Goal: Information Seeking & Learning: Find specific fact

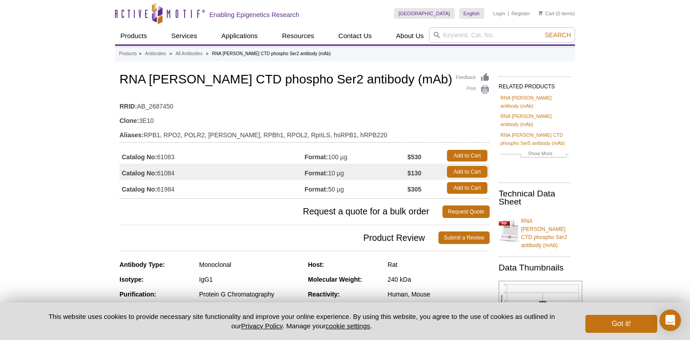
click at [164, 172] on td "Catalog No: 61084" at bounding box center [211, 172] width 185 height 16
copy td "61084"
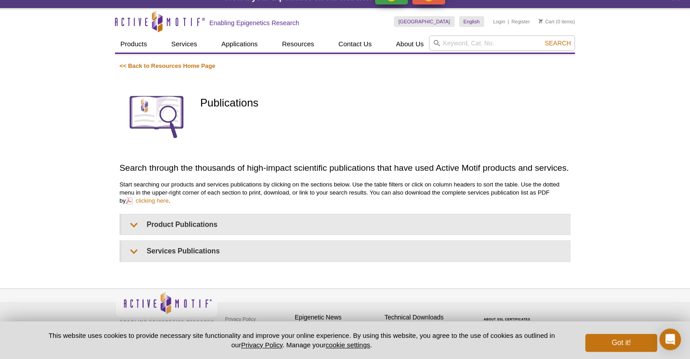
scroll to position [22, 0]
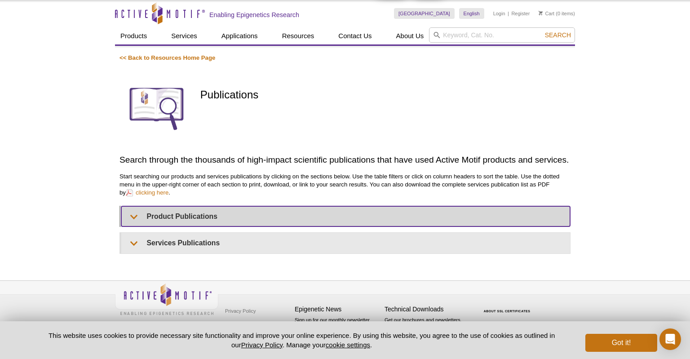
click at [131, 218] on summary "Product Publications" at bounding box center [345, 216] width 449 height 20
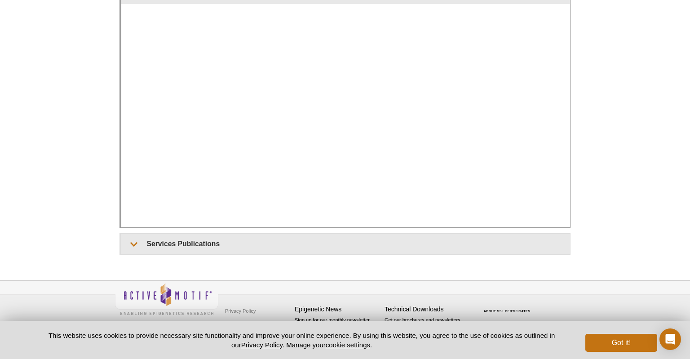
scroll to position [243, 0]
